Goal: Task Accomplishment & Management: Complete application form

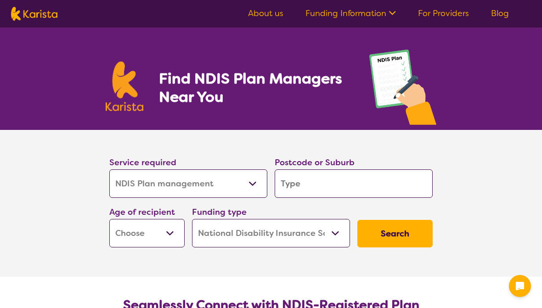
select select "NDIS Plan management"
select select "NDIS"
select select "NDIS Plan management"
select select "NDIS"
click at [332, 182] on input "search" at bounding box center [354, 183] width 158 height 28
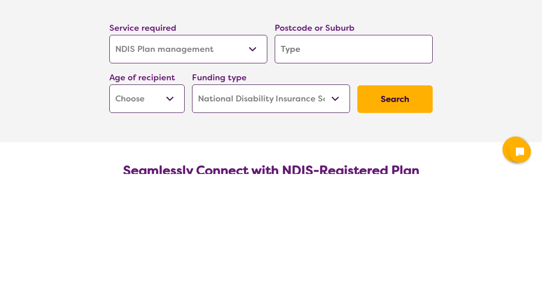
type input "4"
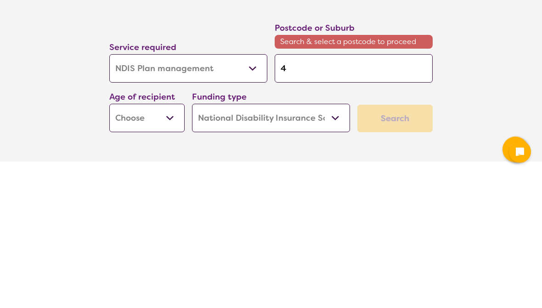
type input "42"
type input "421"
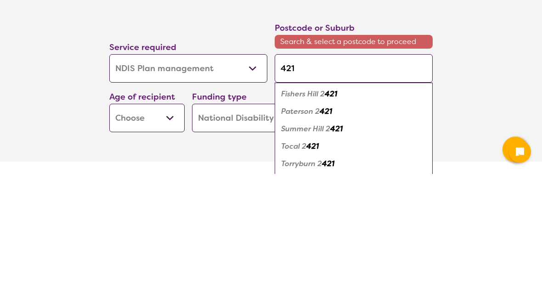
type input "4215"
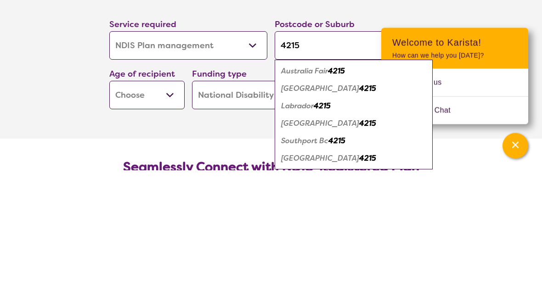
type input "4215"
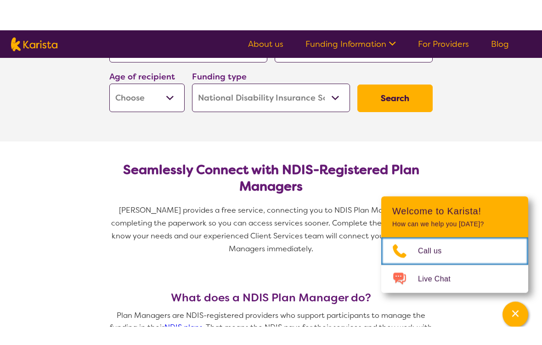
scroll to position [131, 0]
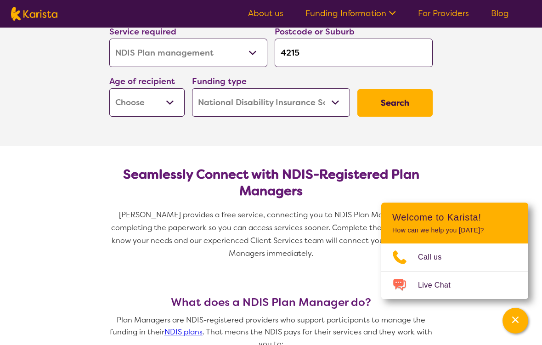
click at [165, 101] on select "Early Childhood - 0 to 9 Child - 10 to 11 Adolescent - 12 to 17 Adult - 18 to 6…" at bounding box center [146, 102] width 75 height 28
select select "AS"
click at [326, 107] on select "Home Care Package (HCP) National Disability Insurance Scheme (NDIS) I don't know" at bounding box center [271, 102] width 158 height 28
click at [402, 106] on button "Search" at bounding box center [394, 103] width 75 height 28
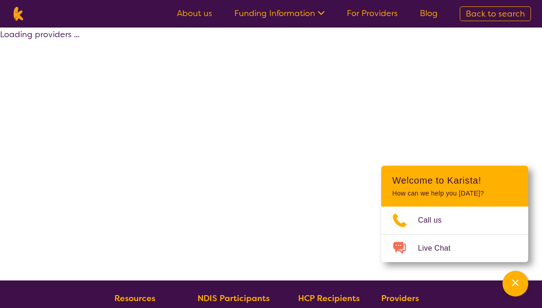
select select "by_score"
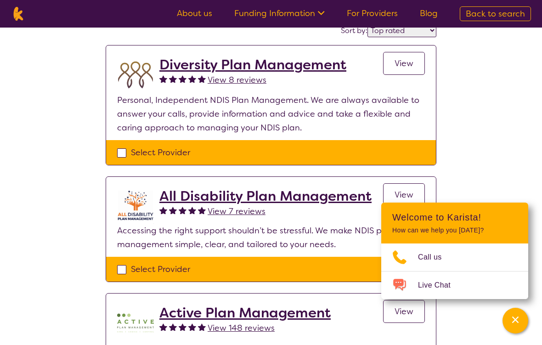
click at [232, 153] on div "Select Provider" at bounding box center [271, 153] width 308 height 14
checkbox input "true"
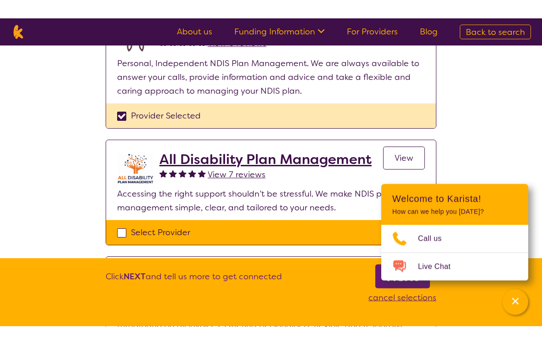
scroll to position [88, 0]
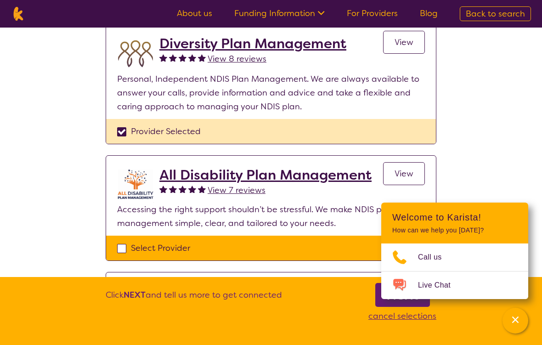
click at [513, 308] on icon "Channel Menu" at bounding box center [515, 319] width 9 height 9
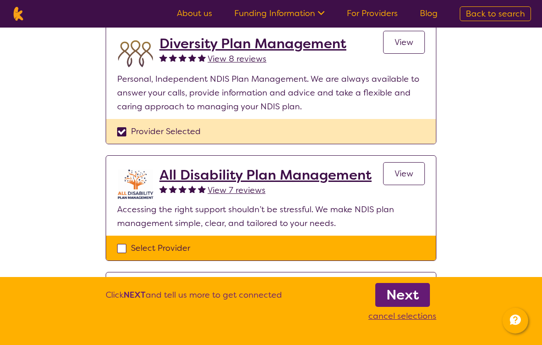
click at [412, 294] on b "Next" at bounding box center [402, 295] width 33 height 18
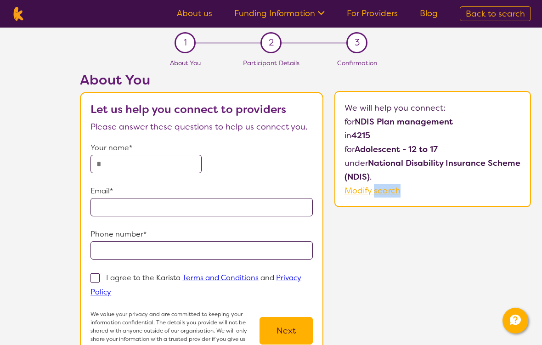
click at [471, 230] on div "About You Let us help you connect to providers Please answer these questions to…" at bounding box center [305, 226] width 473 height 309
click at [502, 211] on div "About You Let us help you connect to providers Please answer these questions to…" at bounding box center [305, 226] width 473 height 309
click at [484, 224] on div "About You Let us help you connect to providers Please answer these questions to…" at bounding box center [305, 226] width 473 height 309
